Goal: Task Accomplishment & Management: Use online tool/utility

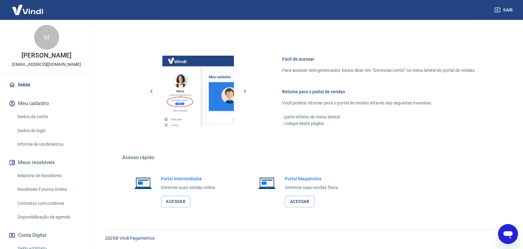
scroll to position [75, 0]
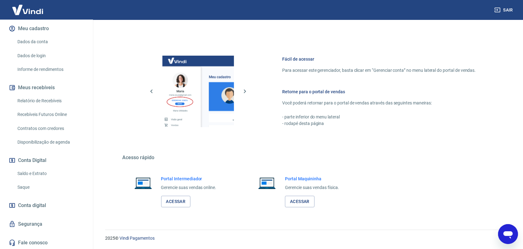
click at [26, 190] on link "Saque" at bounding box center [50, 187] width 71 height 13
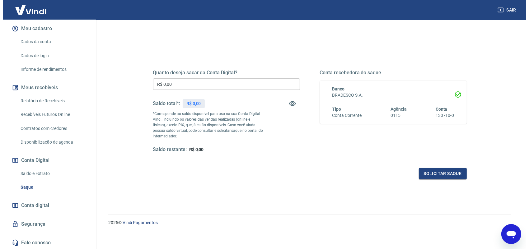
scroll to position [59, 0]
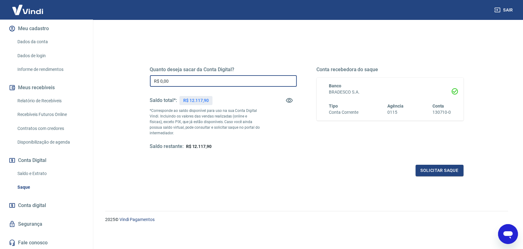
drag, startPoint x: 180, startPoint y: 82, endPoint x: 140, endPoint y: 85, distance: 39.3
click at [140, 85] on div "Quanto deseja sacar da Conta Digital? R$ 0,00 ​ Saldo total*: R$ 12.117,90 *Cor…" at bounding box center [307, 111] width 344 height 145
type input "R$ 12.117,90"
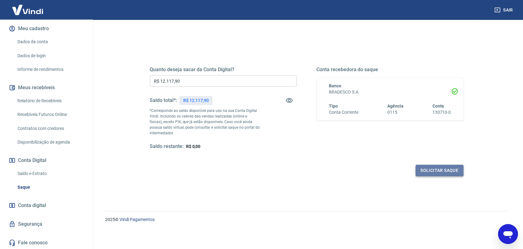
click at [450, 171] on button "Solicitar saque" at bounding box center [440, 171] width 48 height 12
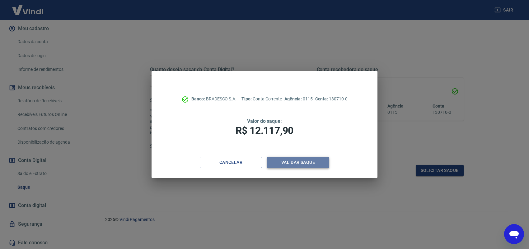
click at [296, 162] on button "Validar saque" at bounding box center [298, 163] width 62 height 12
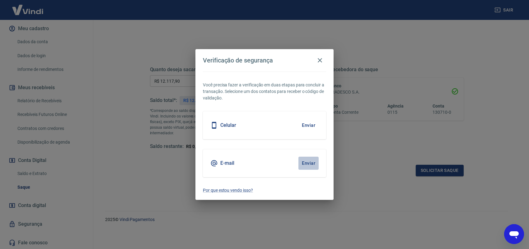
click at [304, 162] on button "Enviar" at bounding box center [308, 163] width 20 height 13
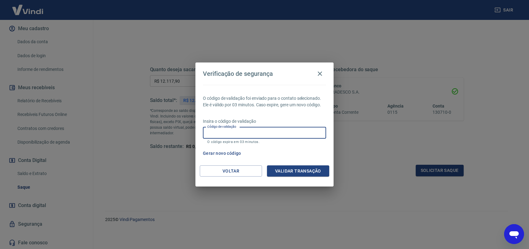
click at [245, 136] on input "Código de validação" at bounding box center [264, 133] width 123 height 12
paste input ": 998777"
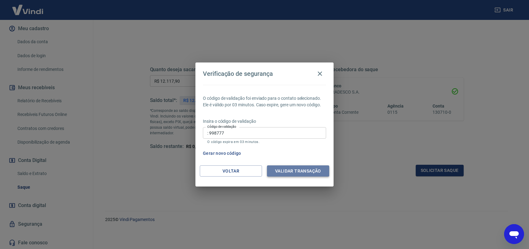
click at [296, 167] on button "Validar transação" at bounding box center [298, 172] width 62 height 12
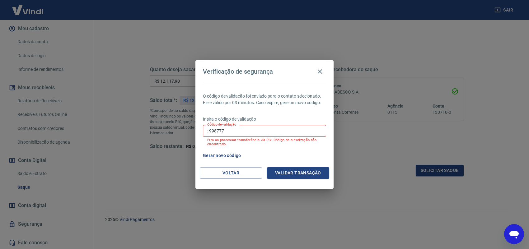
click at [209, 131] on input ": 998777" at bounding box center [264, 131] width 123 height 12
type input "998777"
click at [308, 173] on button "Validar transação" at bounding box center [298, 173] width 62 height 12
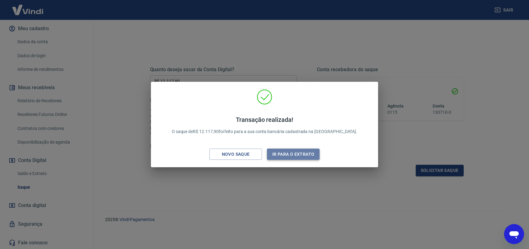
click at [301, 153] on button "Ir para o extrato" at bounding box center [293, 155] width 53 height 12
